Goal: Information Seeking & Learning: Compare options

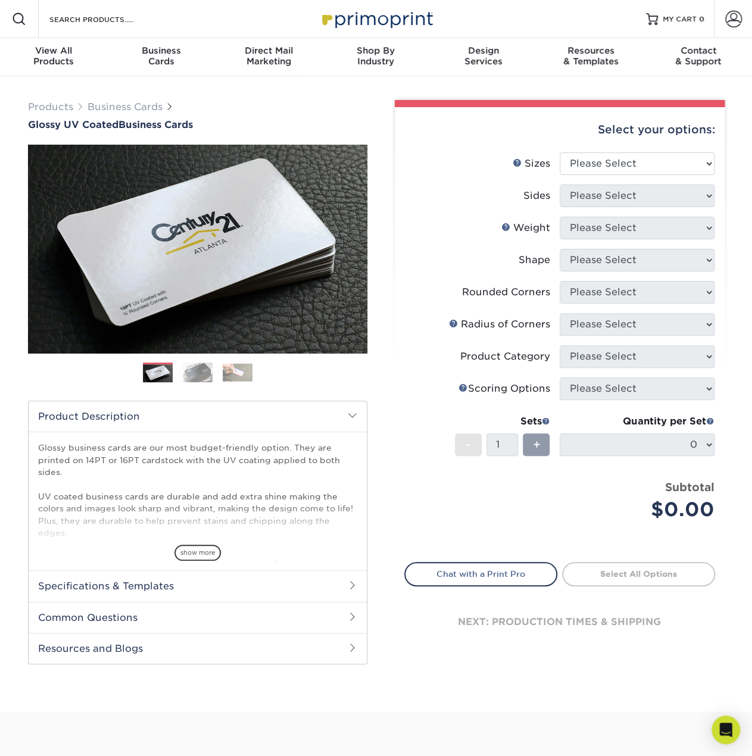
click at [192, 373] on img at bounding box center [198, 372] width 30 height 21
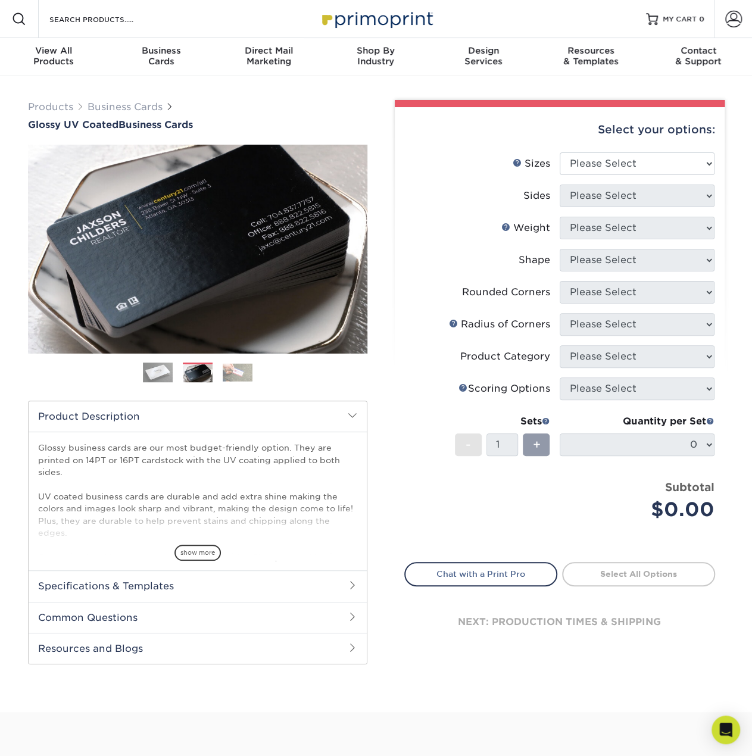
click at [228, 370] on img at bounding box center [238, 372] width 30 height 18
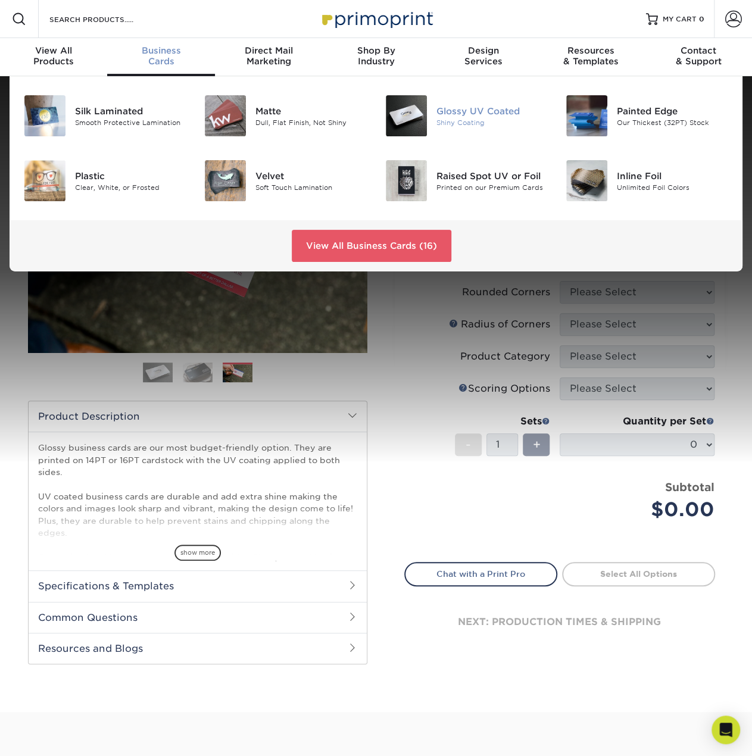
click at [468, 115] on div "Glossy UV Coated" at bounding box center [491, 110] width 111 height 13
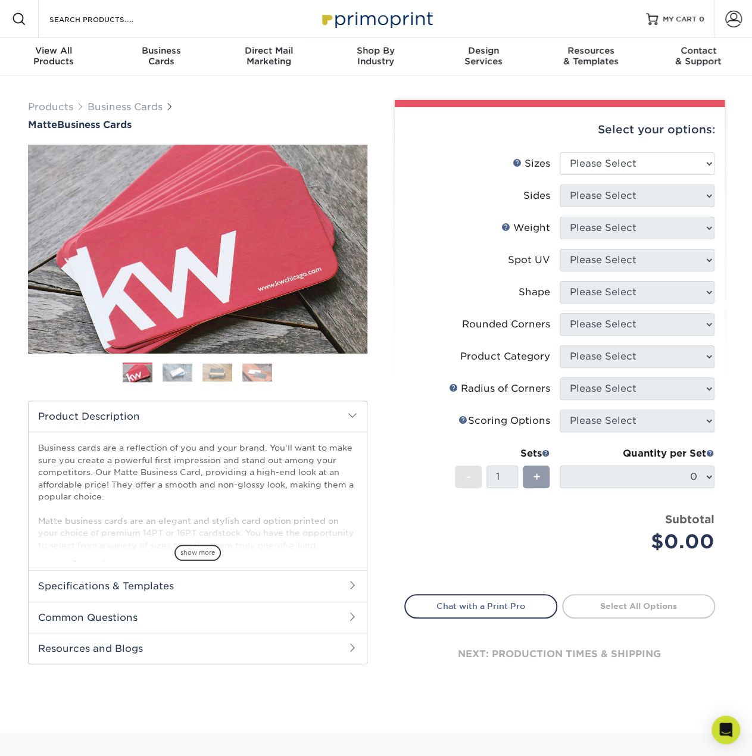
click at [189, 376] on img at bounding box center [177, 372] width 30 height 18
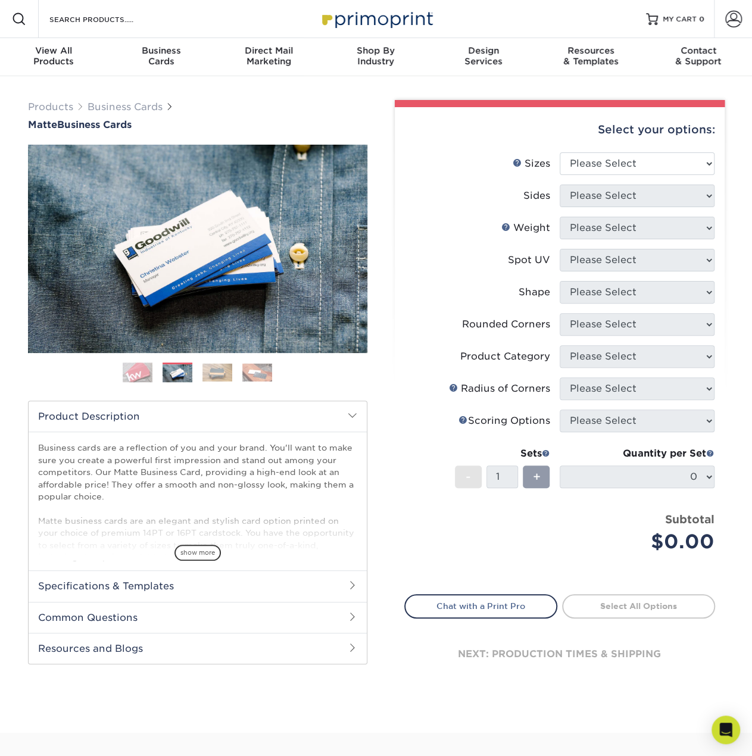
click at [214, 372] on img at bounding box center [217, 372] width 30 height 18
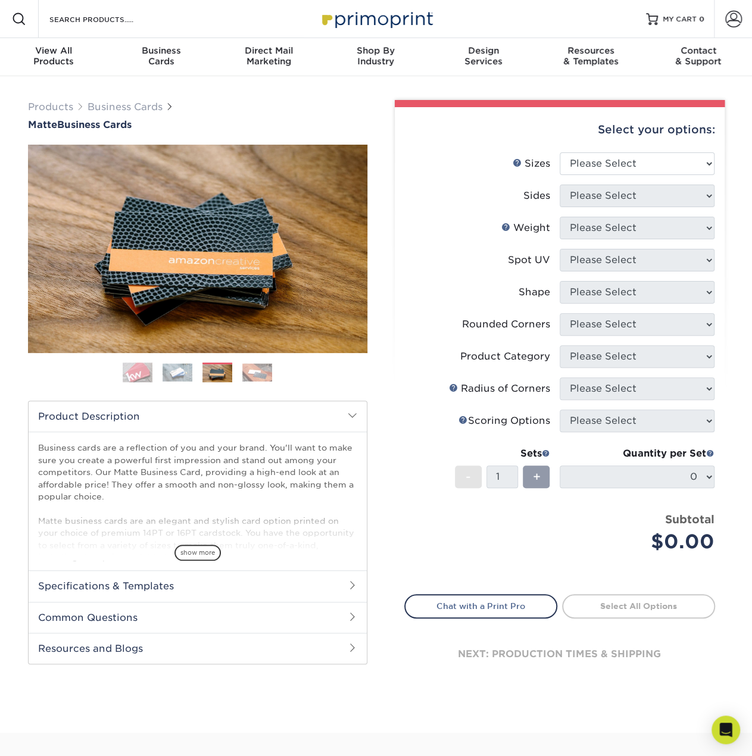
click at [254, 370] on img at bounding box center [257, 372] width 30 height 18
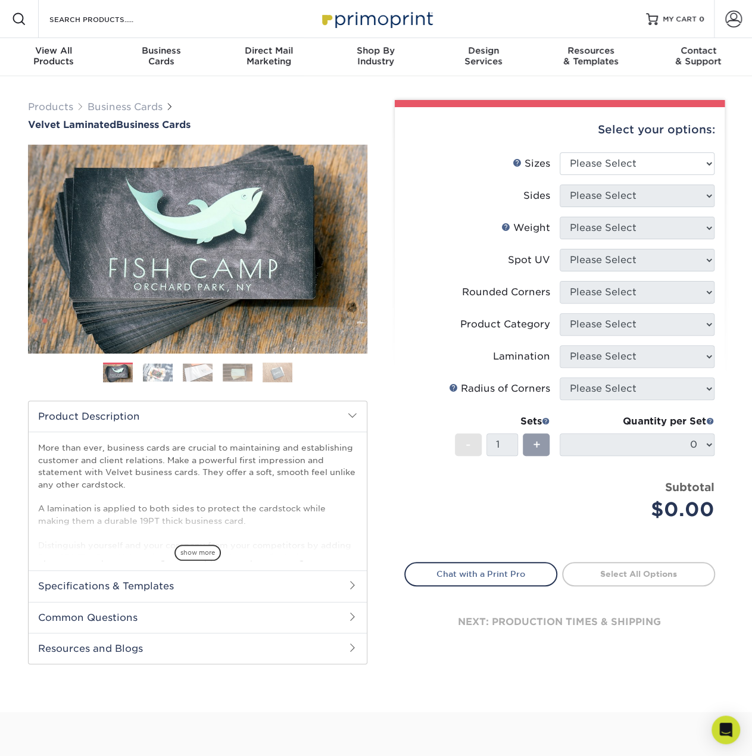
click at [158, 359] on div "Previous" at bounding box center [197, 268] width 339 height 246
click at [158, 370] on img at bounding box center [158, 372] width 30 height 18
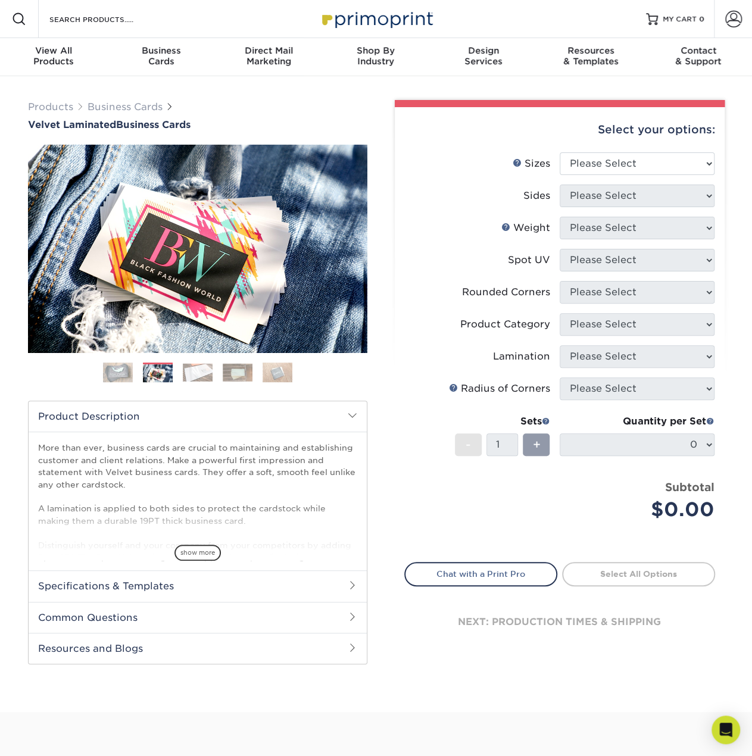
click at [192, 368] on img at bounding box center [198, 372] width 30 height 18
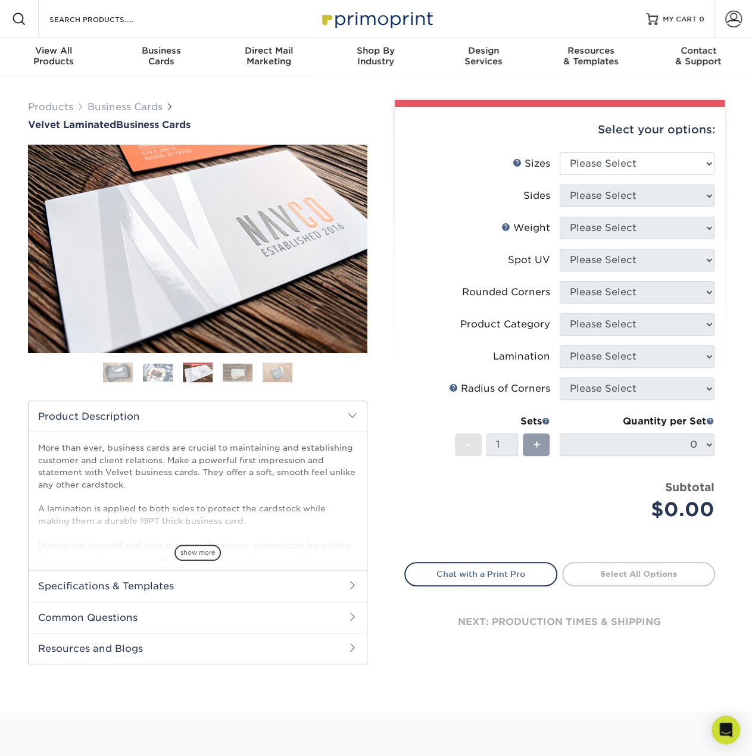
click at [232, 372] on img at bounding box center [238, 372] width 30 height 18
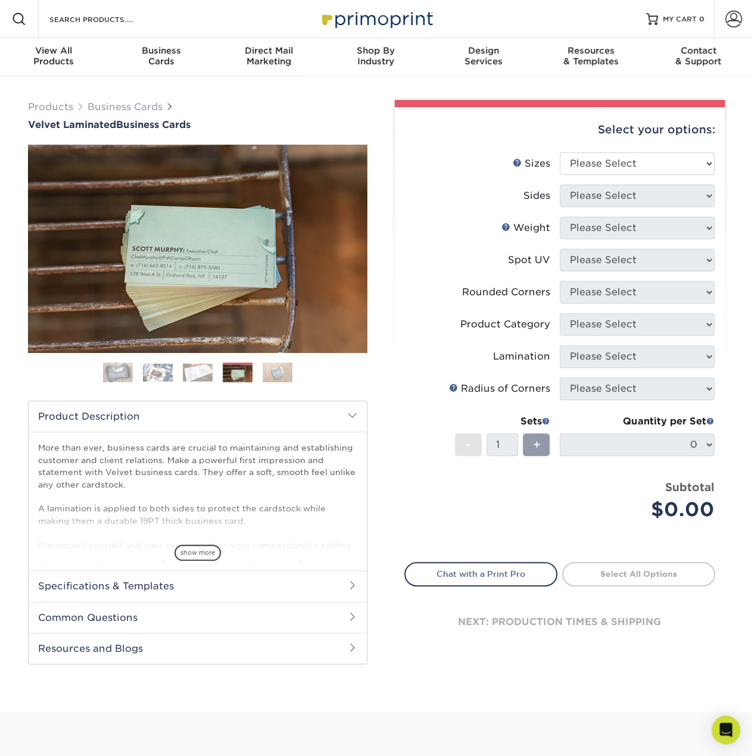
click at [275, 362] on img at bounding box center [277, 372] width 30 height 21
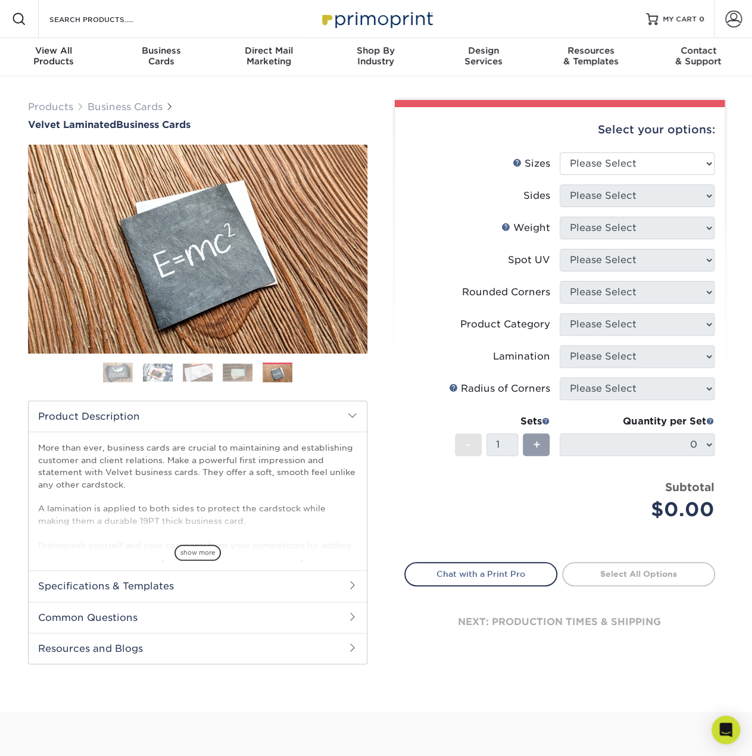
click at [201, 370] on img at bounding box center [198, 372] width 30 height 18
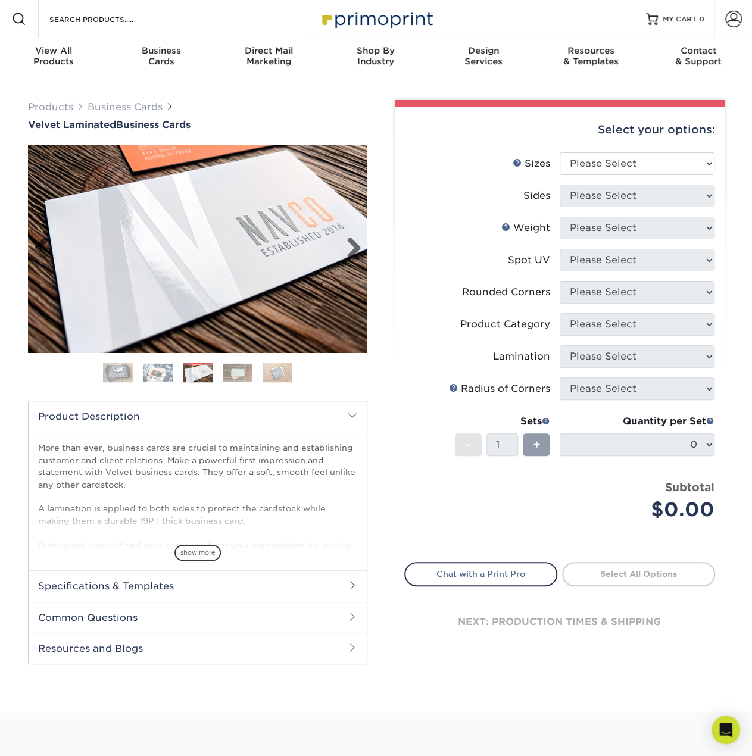
click at [219, 243] on img at bounding box center [197, 249] width 339 height 208
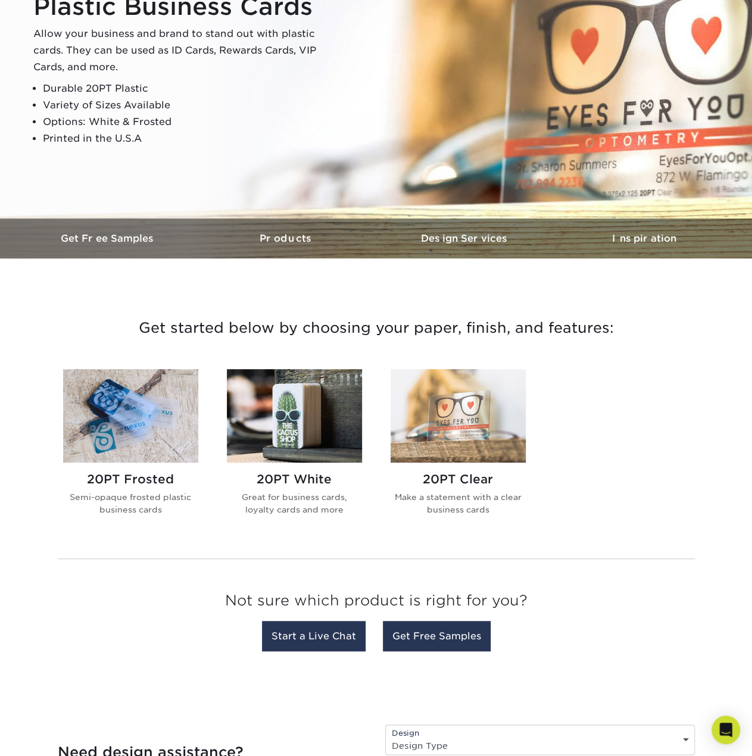
scroll to position [238, 0]
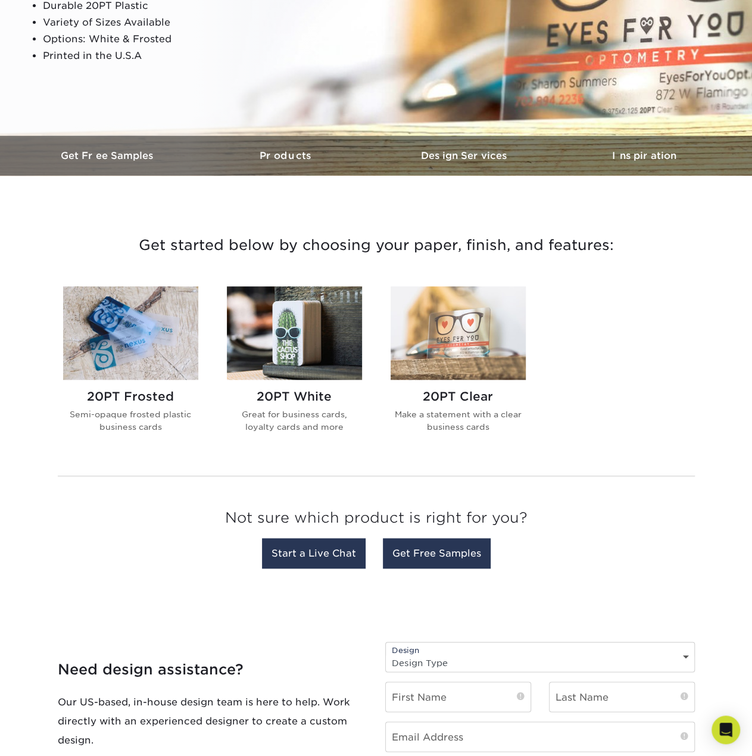
click at [298, 395] on h2 "20PT White" at bounding box center [294, 396] width 135 height 14
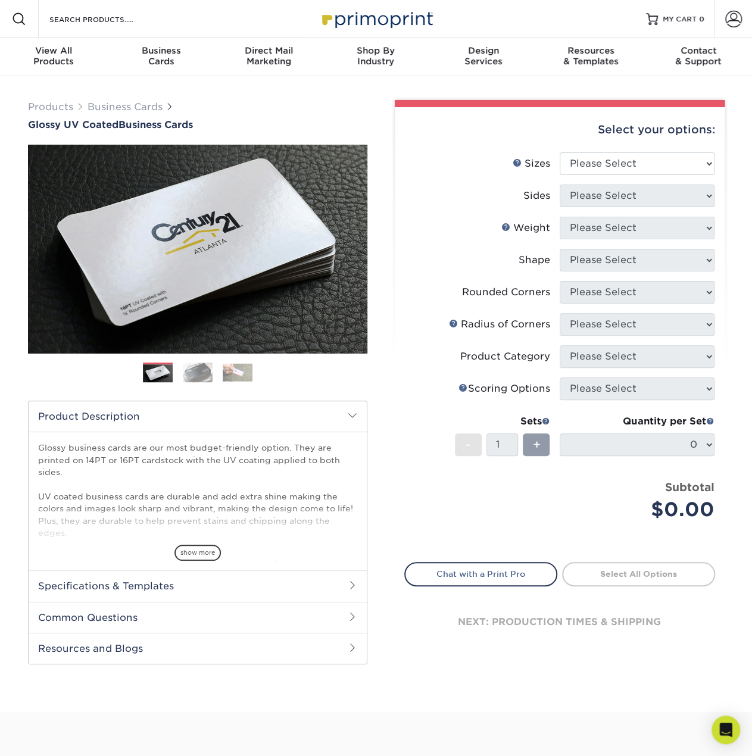
click at [243, 374] on img at bounding box center [238, 372] width 30 height 18
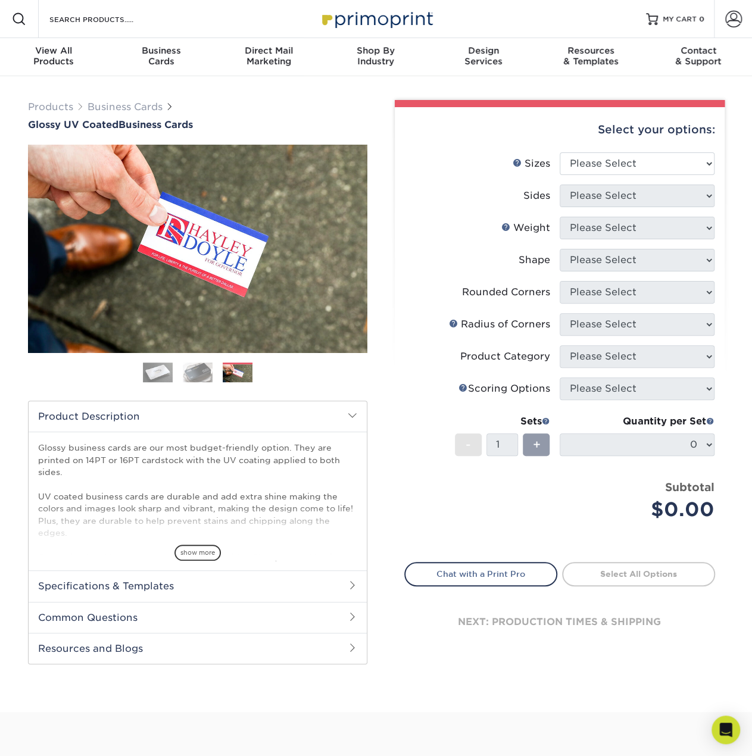
click at [201, 372] on img at bounding box center [198, 372] width 30 height 21
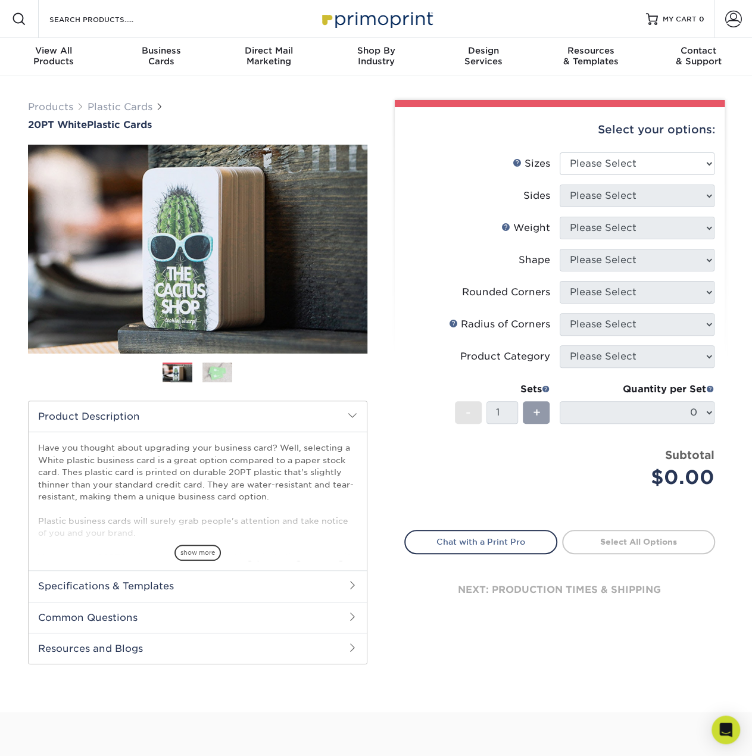
click at [216, 374] on img at bounding box center [217, 372] width 30 height 21
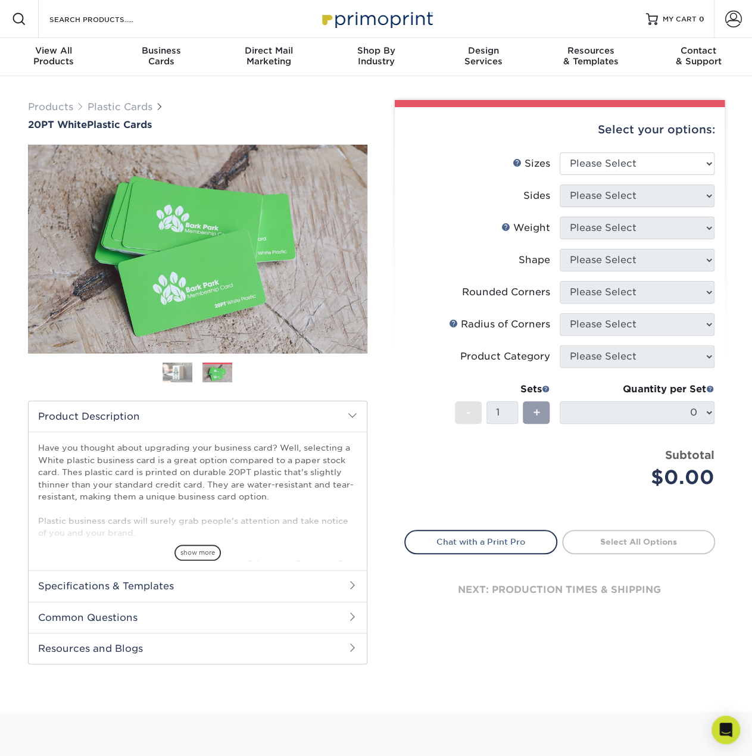
click at [171, 374] on img at bounding box center [177, 372] width 30 height 21
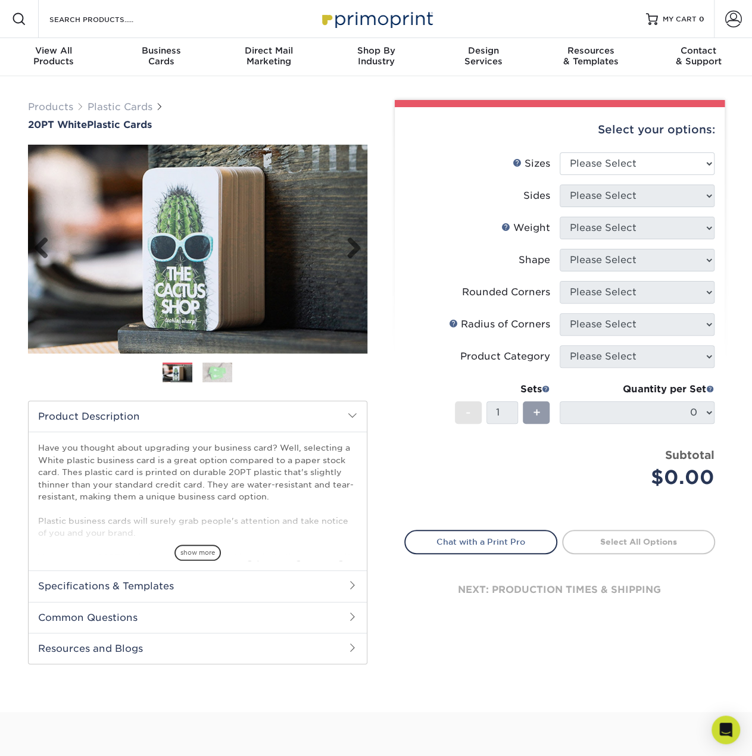
click at [202, 252] on img at bounding box center [197, 249] width 339 height 234
